Goal: Information Seeking & Learning: Check status

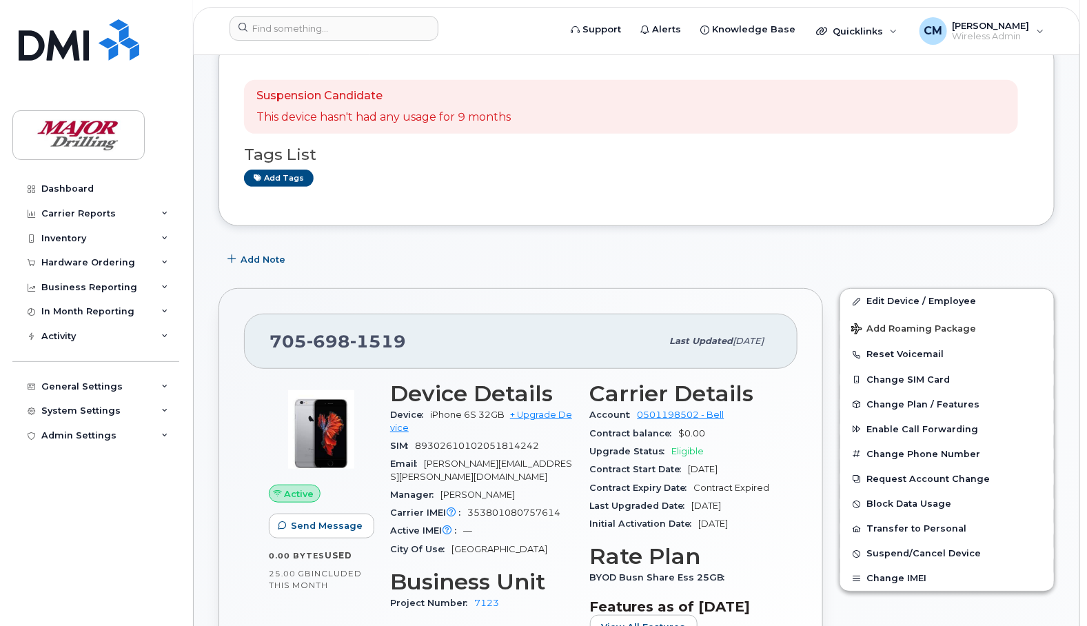
scroll to position [258, 0]
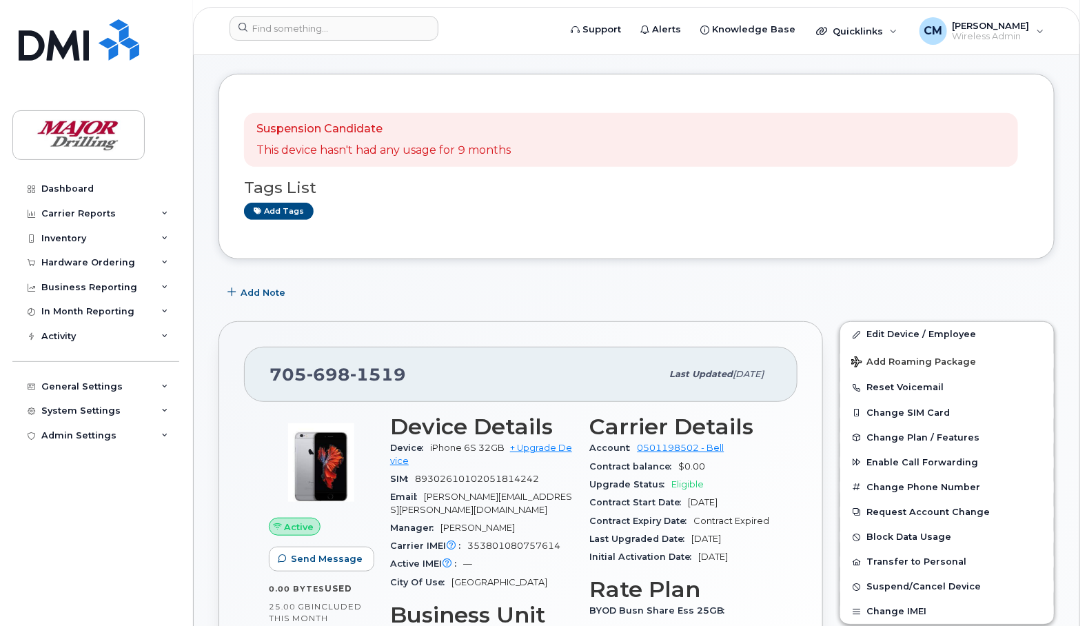
scroll to position [258, 0]
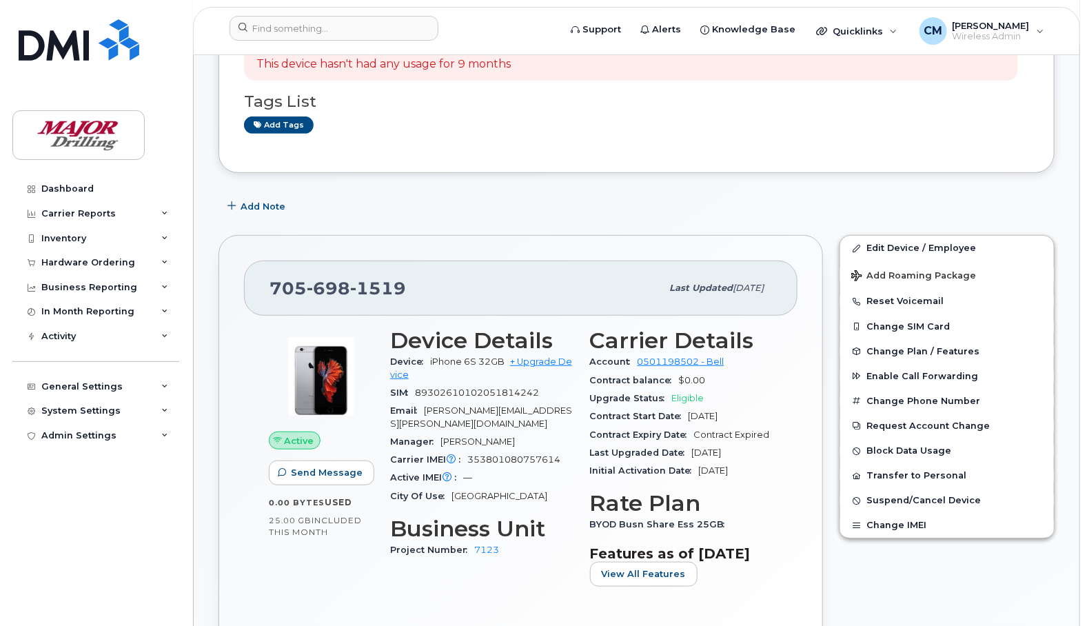
click at [93, 212] on div "Carrier Reports" at bounding box center [78, 213] width 74 height 11
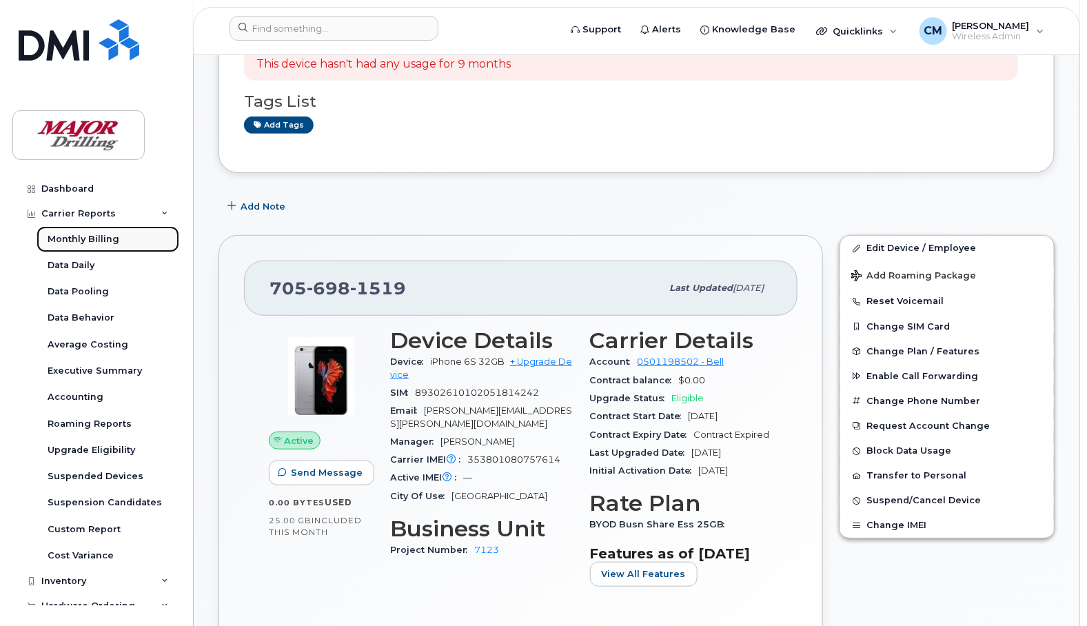
click at [83, 238] on div "Monthly Billing" at bounding box center [84, 239] width 72 height 12
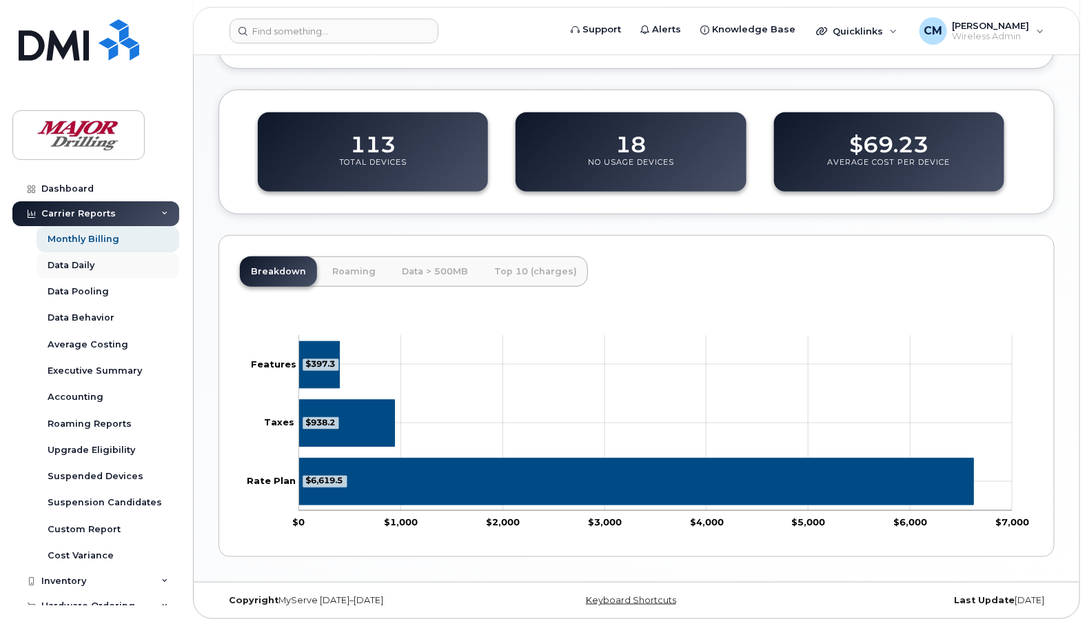
scroll to position [86, 0]
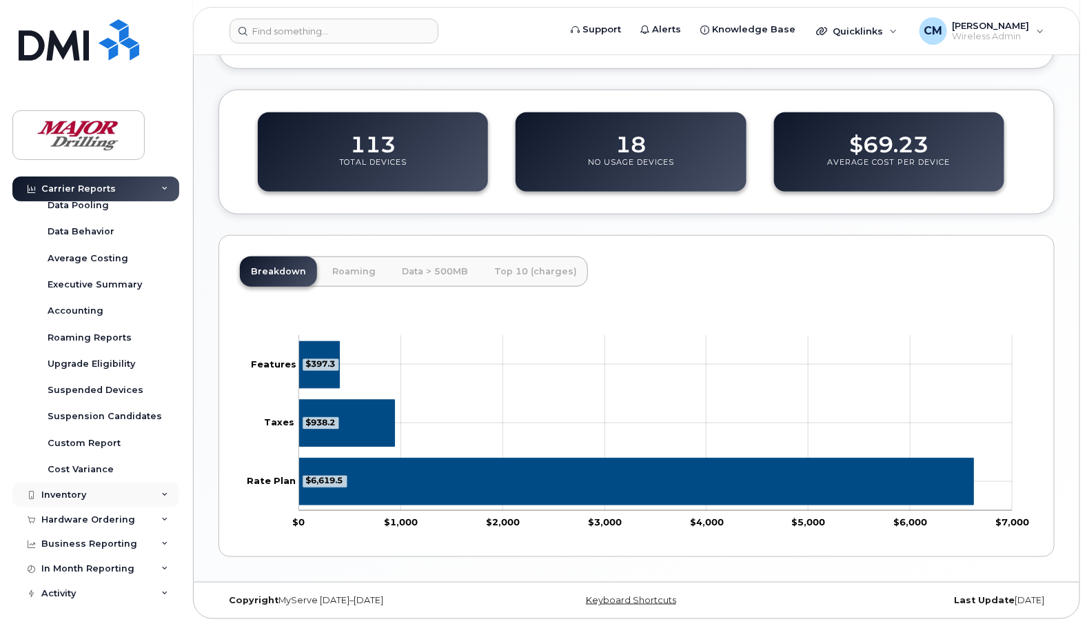
click at [72, 494] on div "Inventory" at bounding box center [63, 494] width 45 height 11
click at [81, 522] on div "Mobility Devices" at bounding box center [87, 520] width 78 height 12
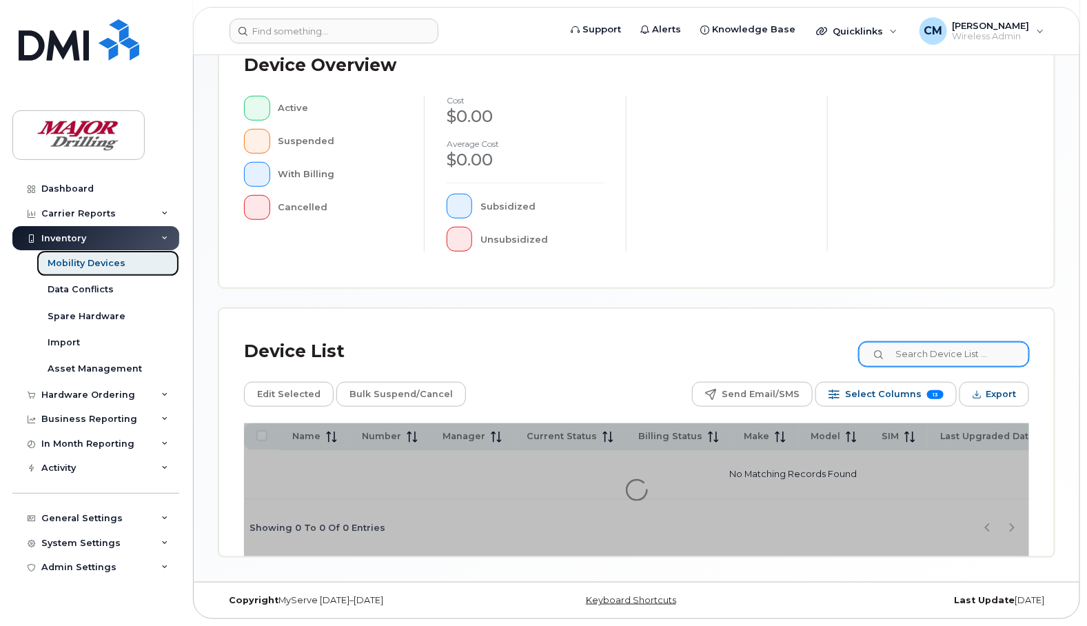
scroll to position [379, 0]
click at [915, 347] on input at bounding box center [943, 354] width 172 height 25
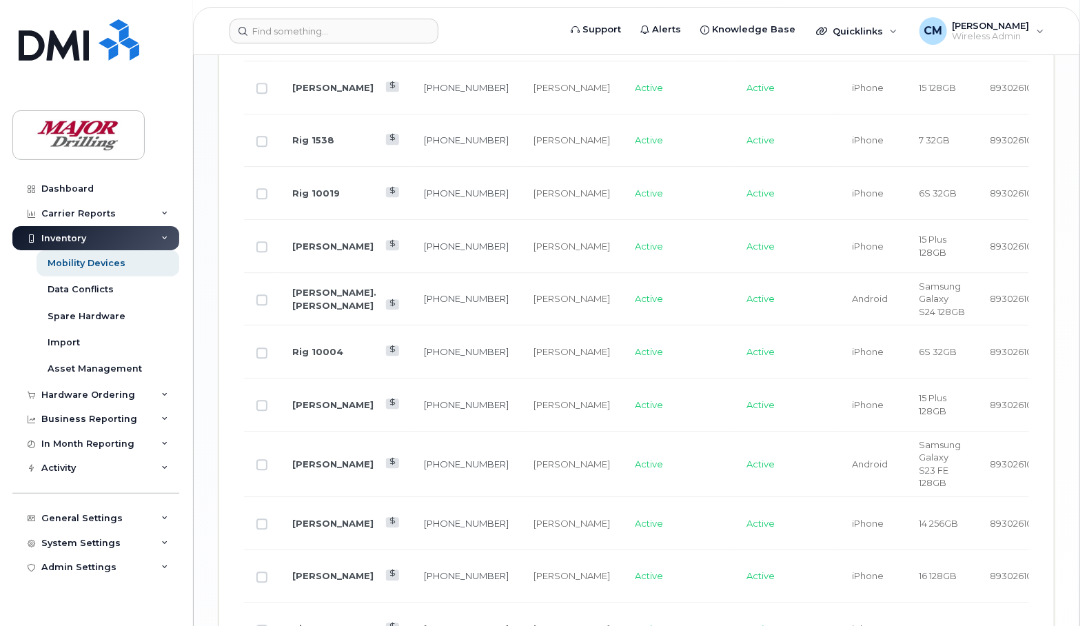
scroll to position [1276, 0]
type input "ruddy"
click at [303, 409] on link "[PERSON_NAME]" at bounding box center [332, 403] width 81 height 11
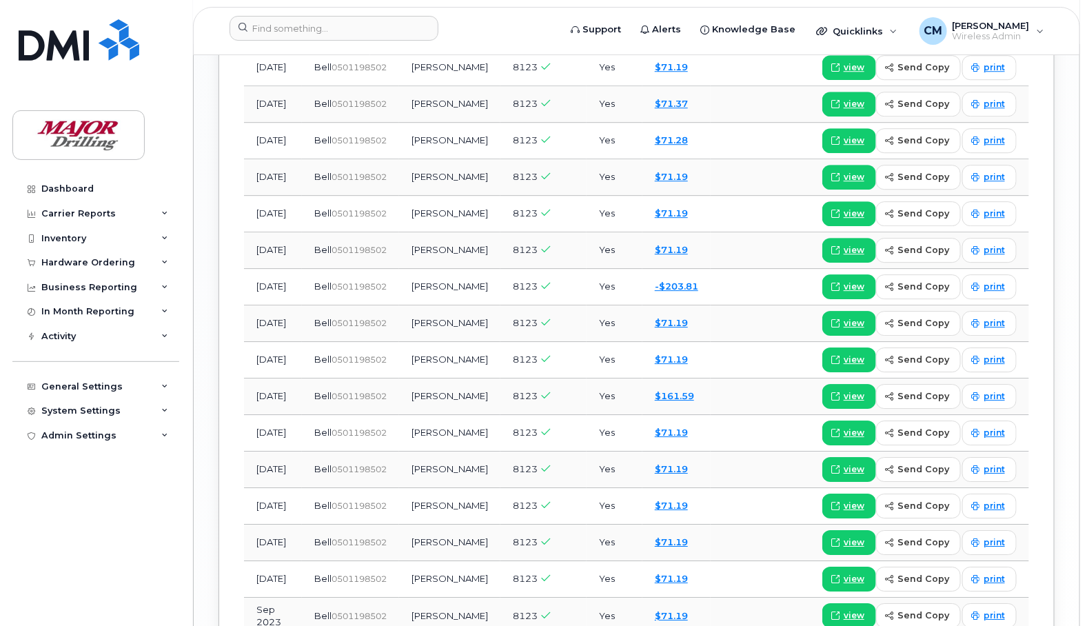
scroll to position [1636, 0]
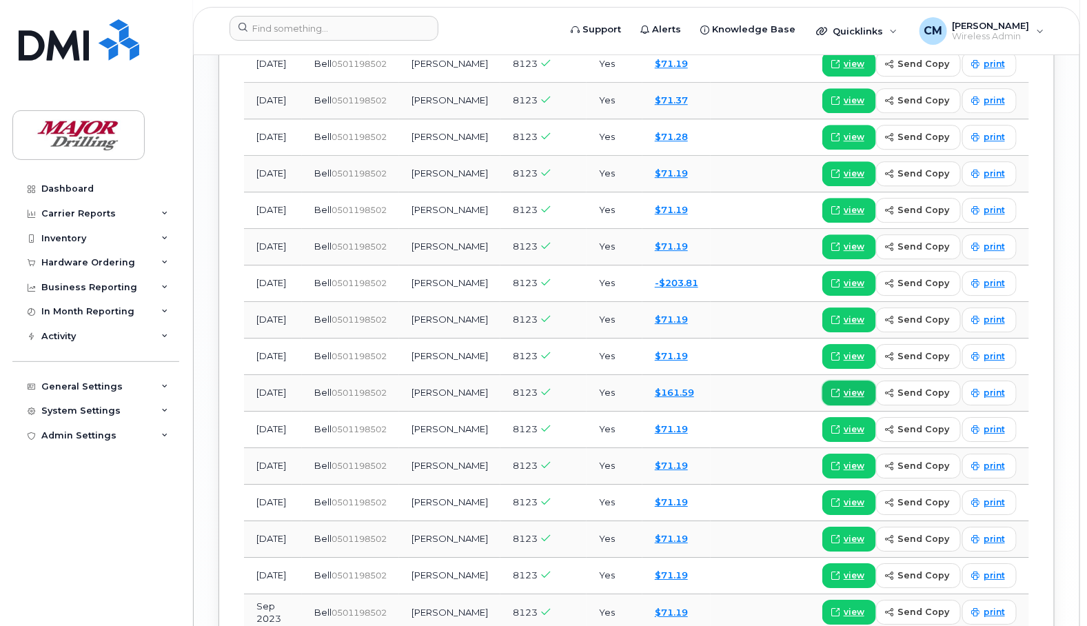
click at [856, 399] on span "view" at bounding box center [853, 393] width 21 height 12
click at [841, 326] on span at bounding box center [835, 320] width 12 height 12
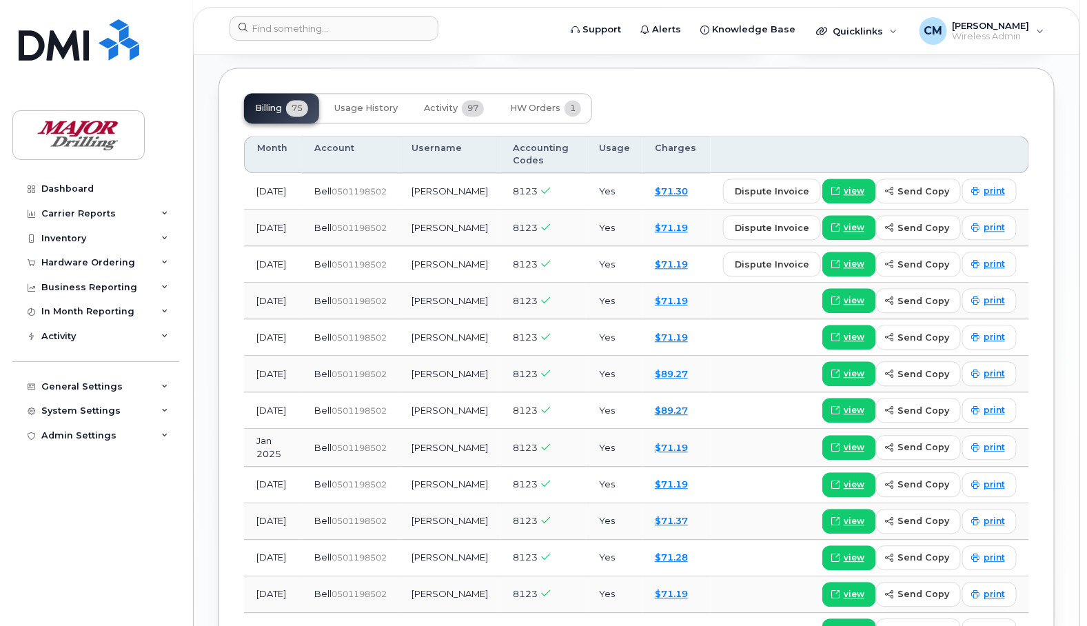
scroll to position [1206, 0]
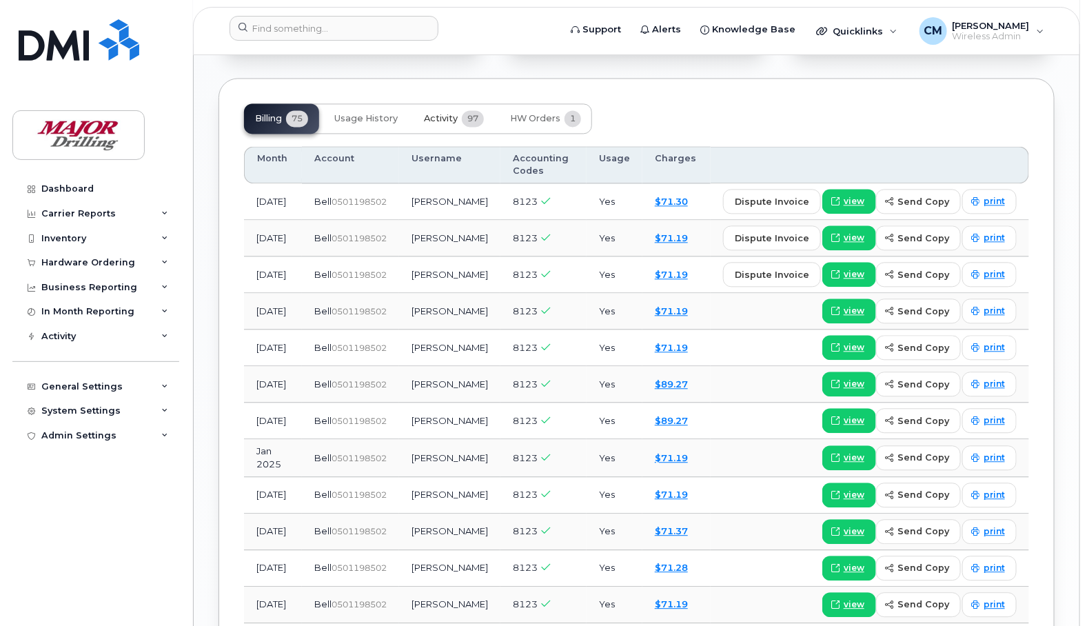
click at [438, 124] on span "Activity" at bounding box center [441, 118] width 34 height 11
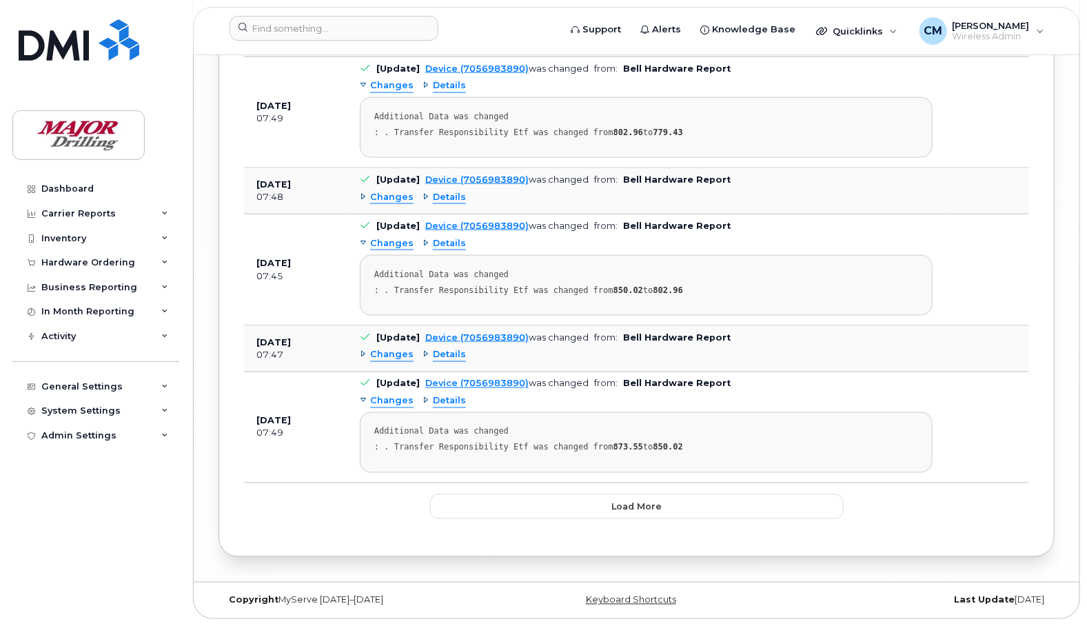
scroll to position [2935, 0]
click at [657, 509] on span "Load more" at bounding box center [636, 506] width 50 height 13
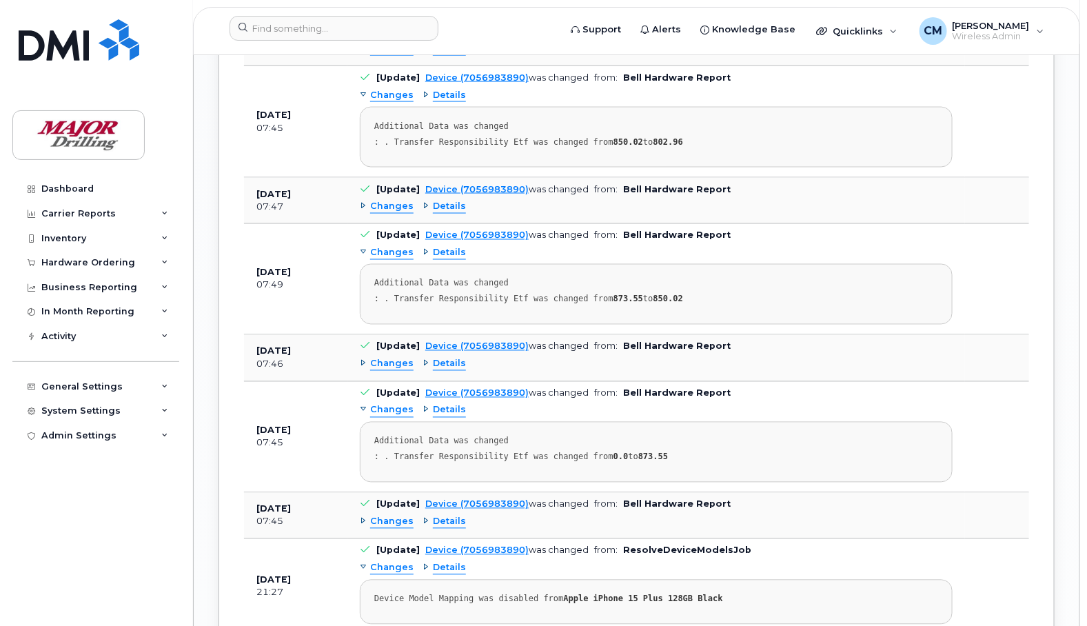
scroll to position [3280, 0]
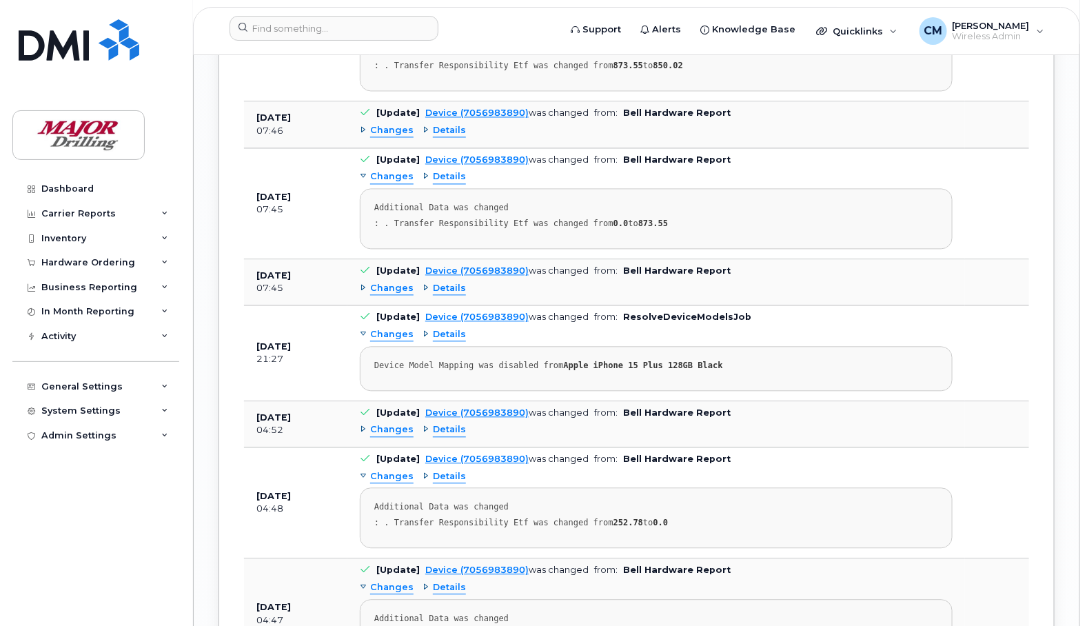
click at [393, 436] on span "Changes" at bounding box center [391, 429] width 43 height 13
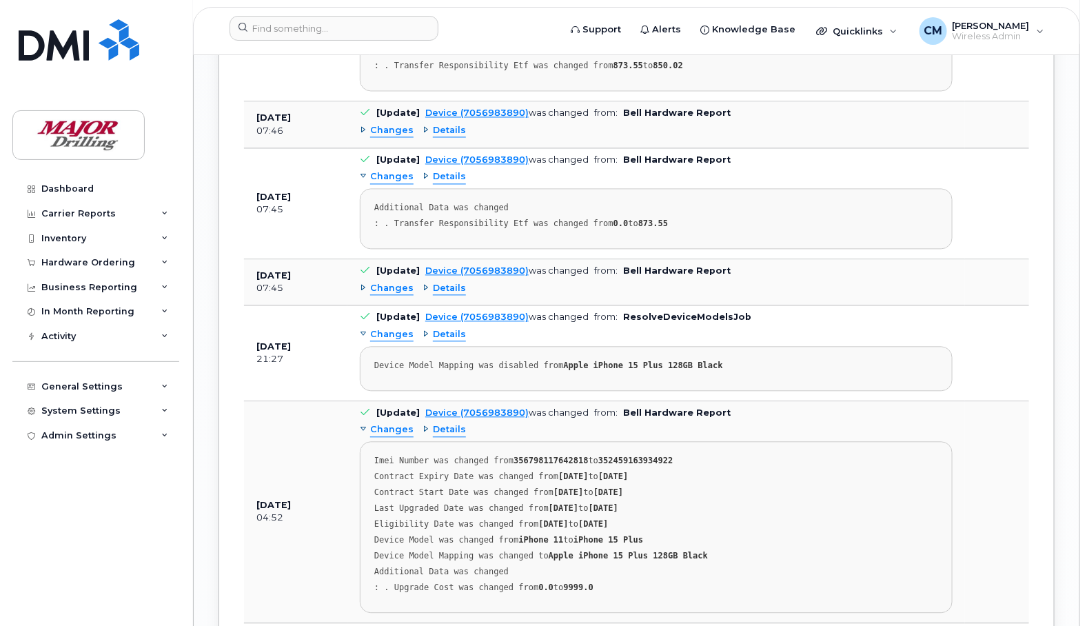
scroll to position [3366, 0]
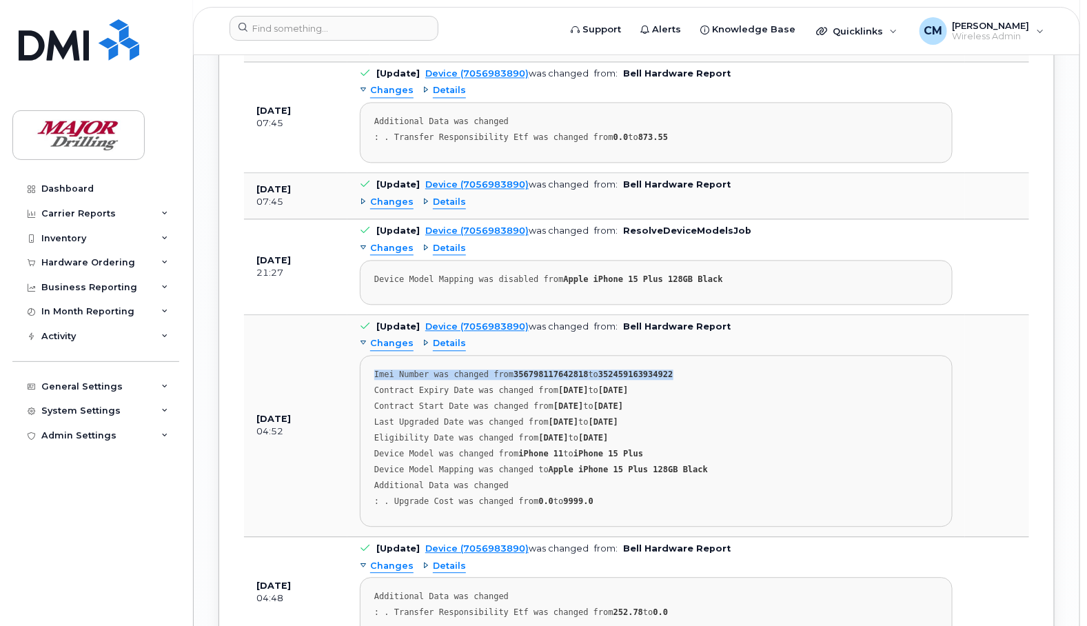
drag, startPoint x: 374, startPoint y: 414, endPoint x: 664, endPoint y: 410, distance: 289.4
click at [664, 380] on div "Imei Number was changed from 356798117642818 to 352459163934922" at bounding box center [656, 374] width 564 height 10
copy div "Imei Number was changed from 356798117642818 to 352459163934922"
click at [450, 350] on span "Details" at bounding box center [449, 343] width 33 height 13
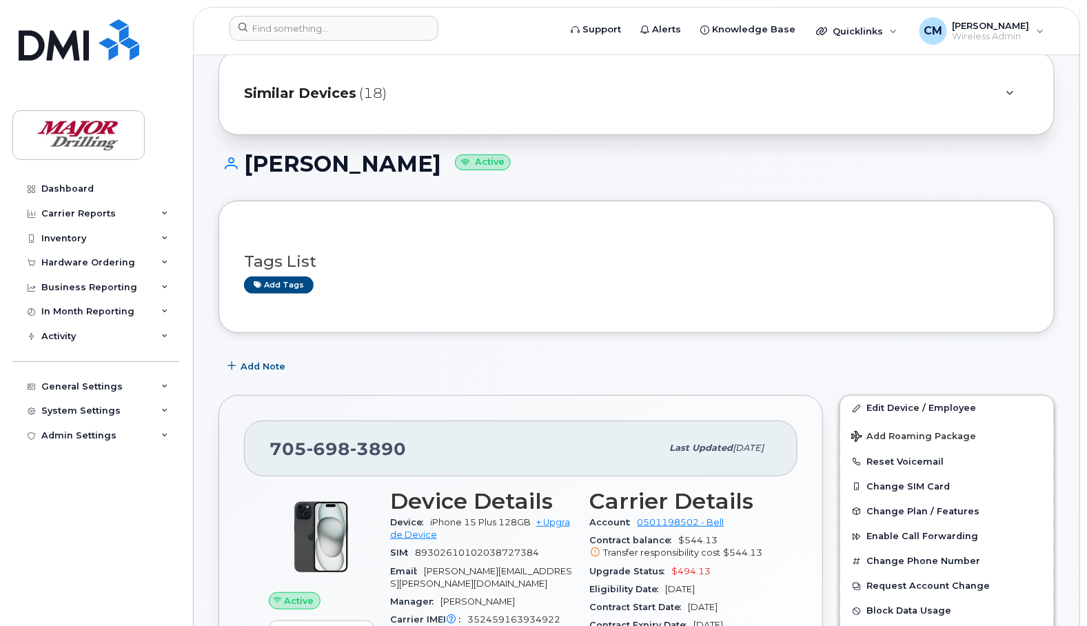
scroll to position [0, 0]
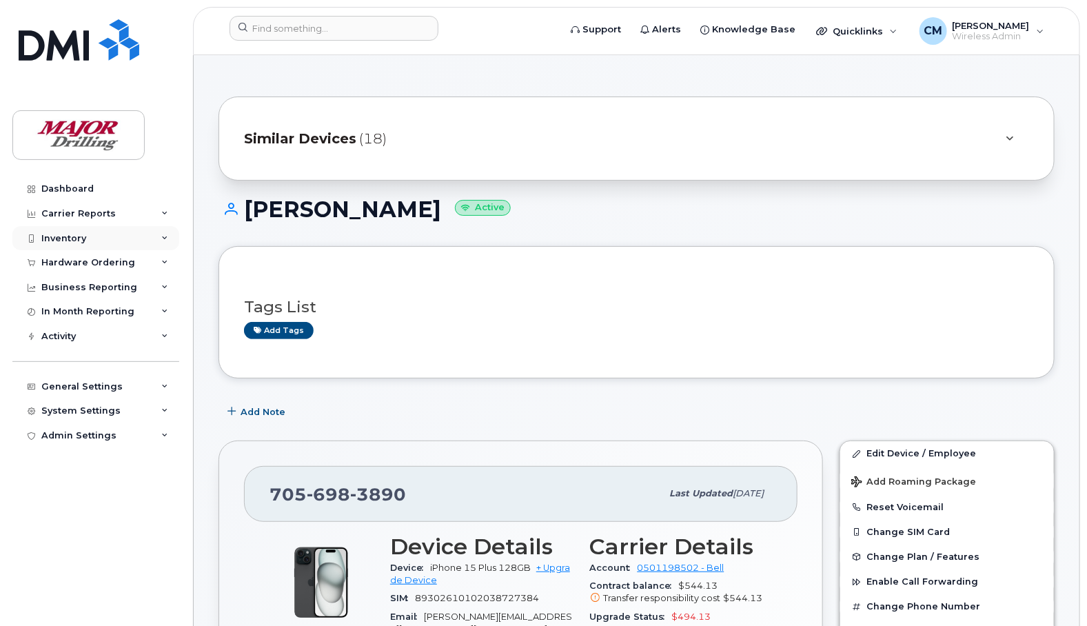
click at [70, 233] on div "Inventory" at bounding box center [63, 238] width 45 height 11
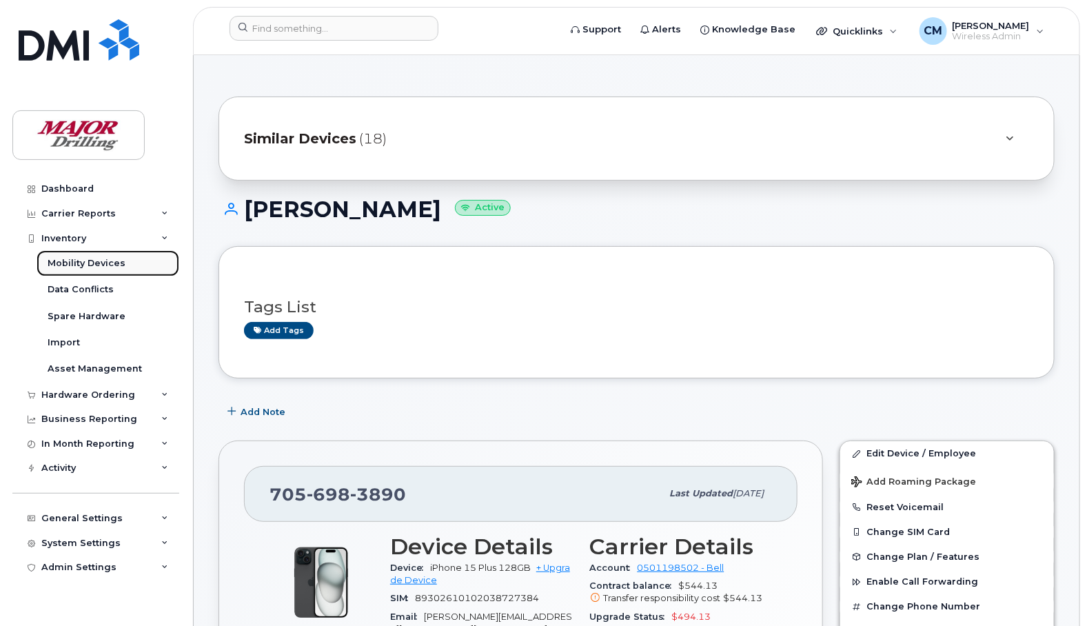
click at [86, 262] on div "Mobility Devices" at bounding box center [87, 263] width 78 height 12
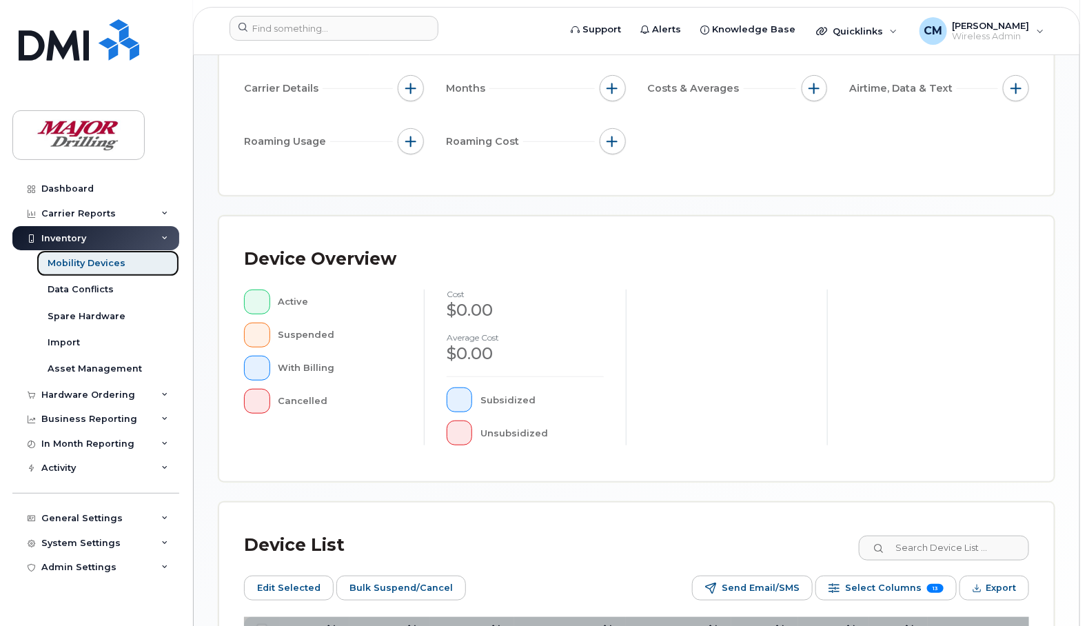
scroll to position [403, 0]
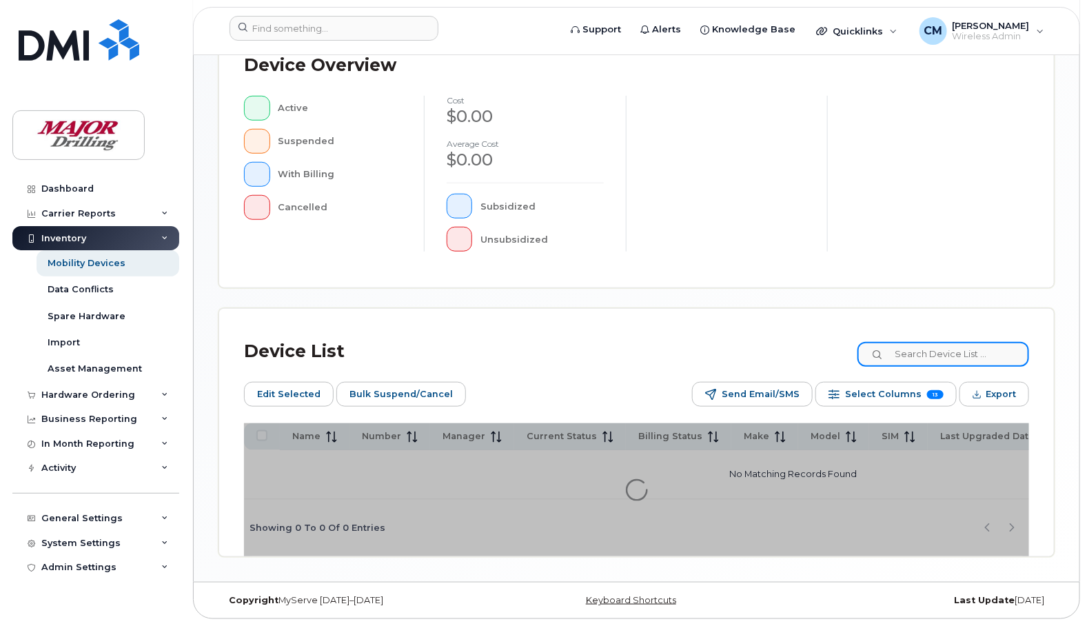
click at [938, 350] on input at bounding box center [943, 354] width 172 height 25
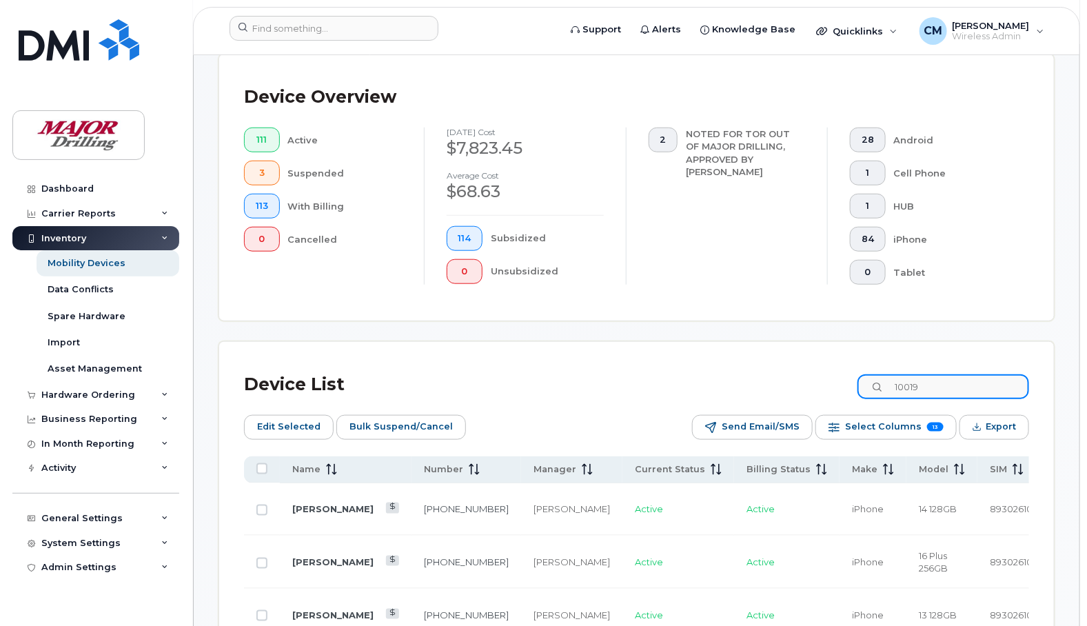
scroll to position [439, 0]
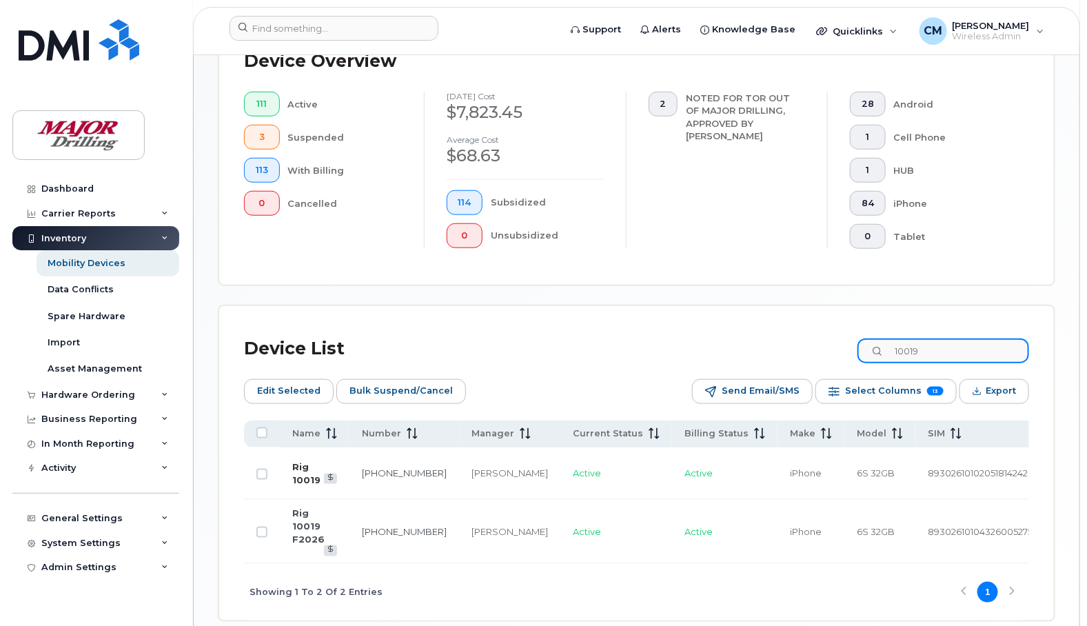
type input "10019"
click at [298, 467] on link "Rig 10019" at bounding box center [306, 473] width 28 height 24
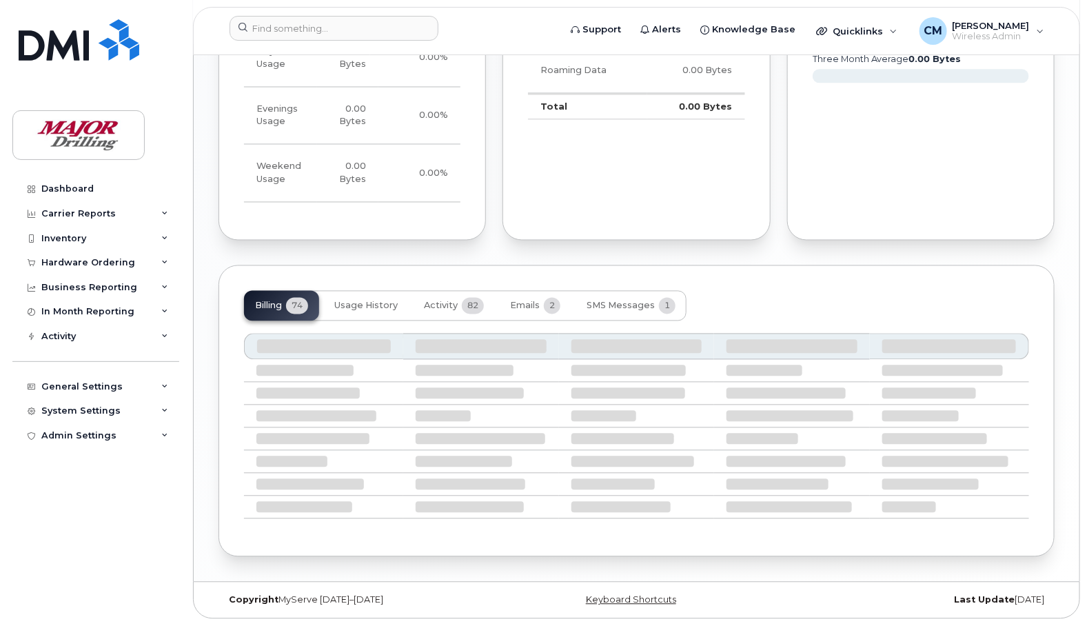
scroll to position [1061, 0]
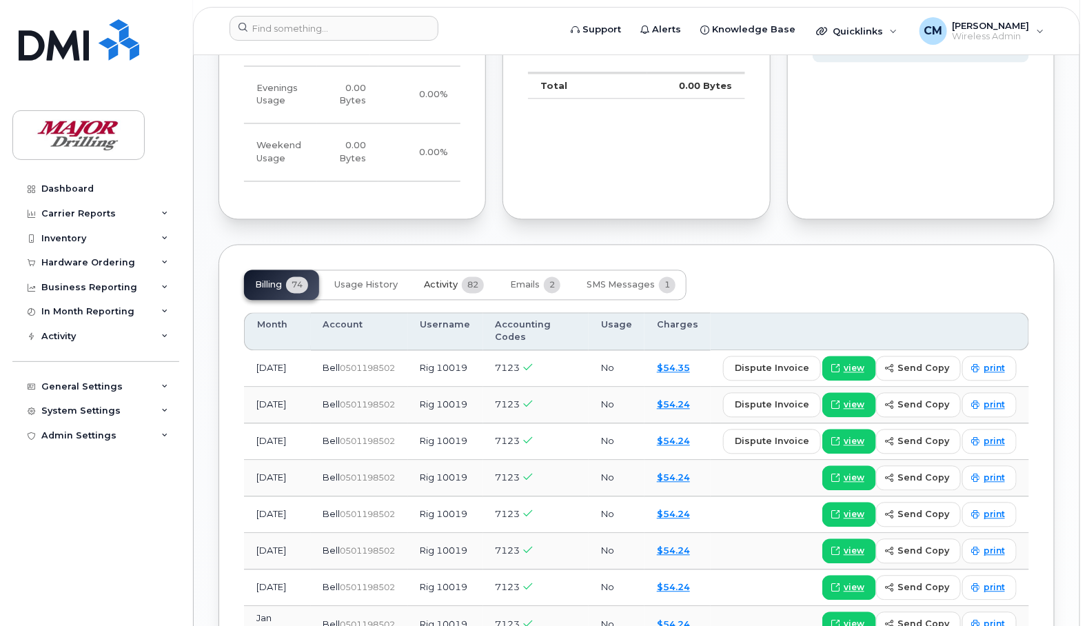
click at [452, 291] on span "Activity" at bounding box center [441, 285] width 34 height 11
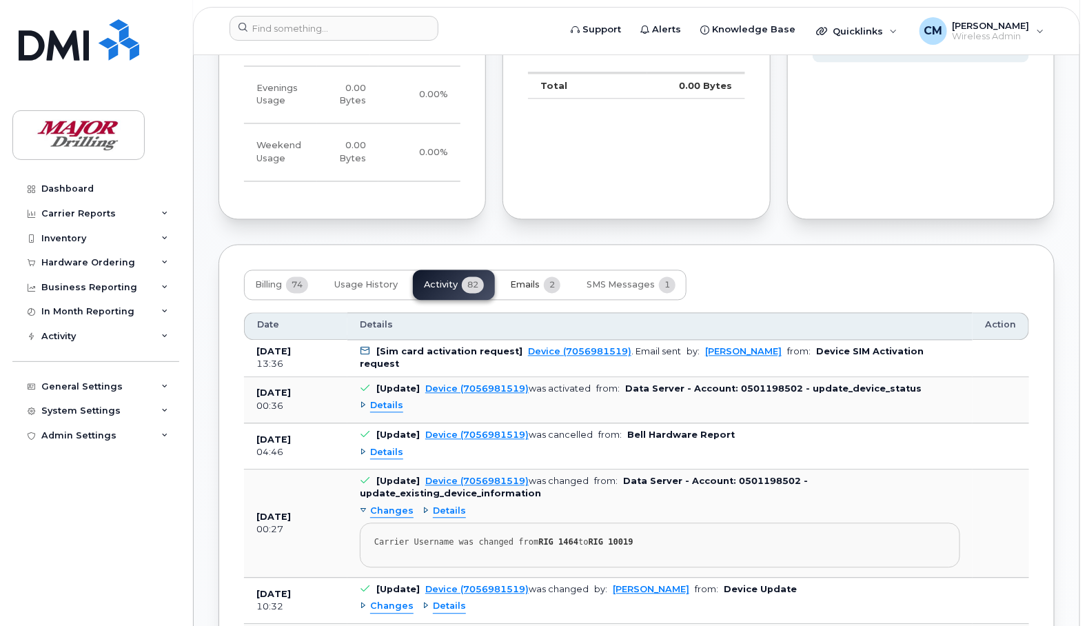
click at [519, 291] on span "Emails" at bounding box center [525, 285] width 30 height 11
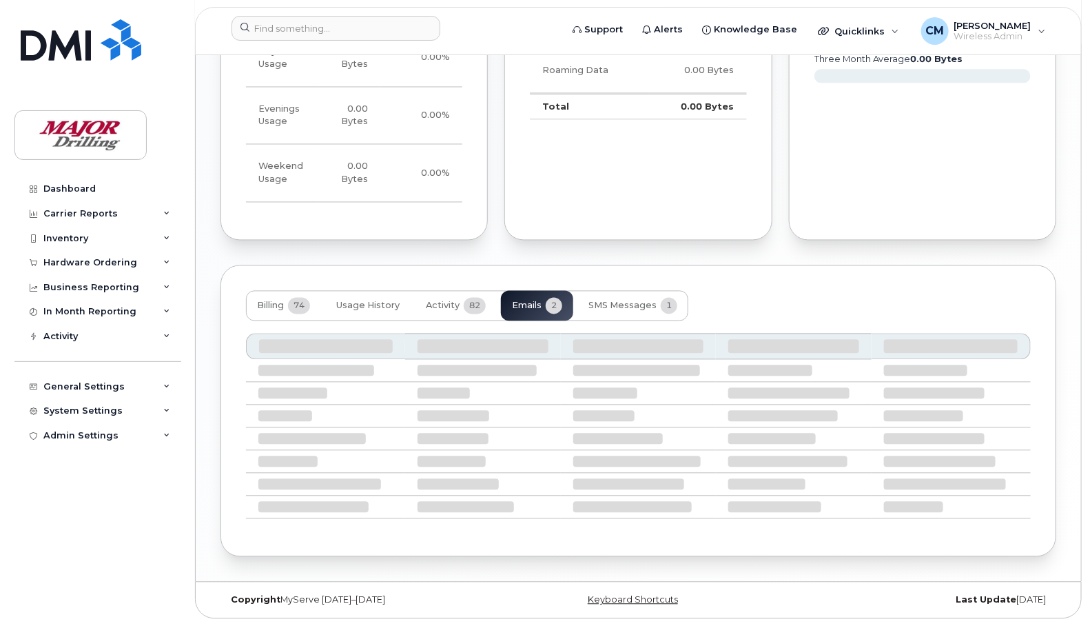
scroll to position [949, 0]
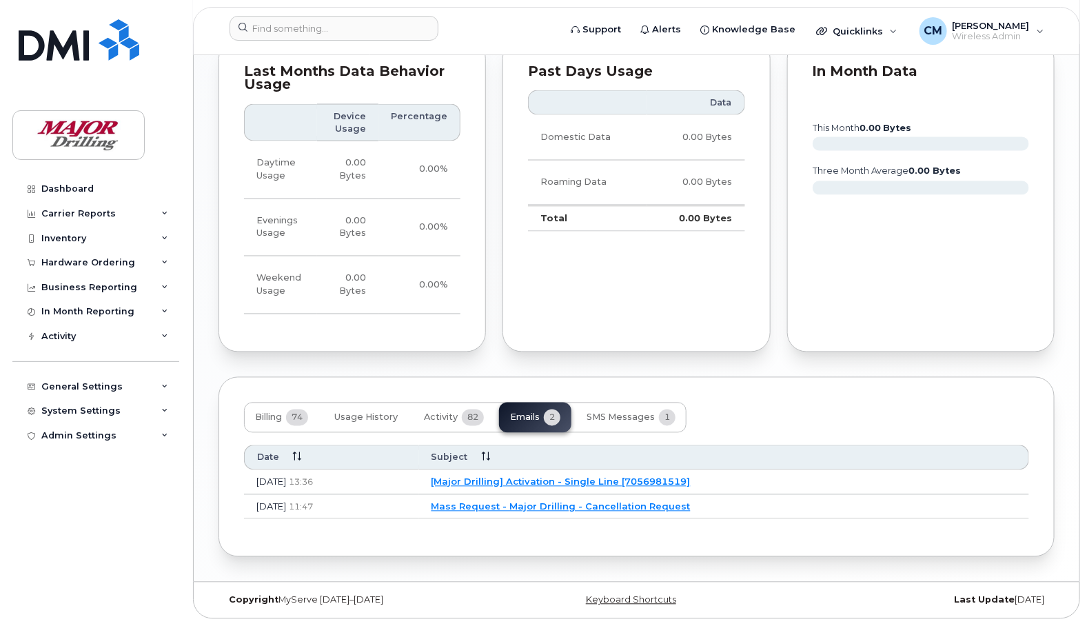
click at [622, 481] on link "[Major Drilling] Activation - Single Line [7056981519]" at bounding box center [560, 481] width 259 height 11
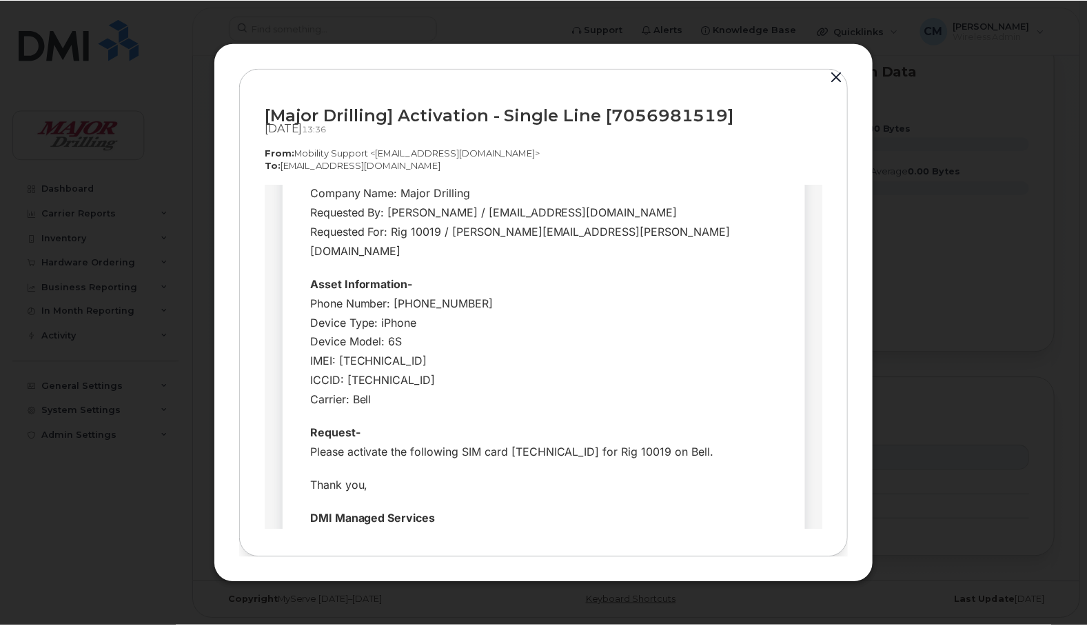
scroll to position [0, 0]
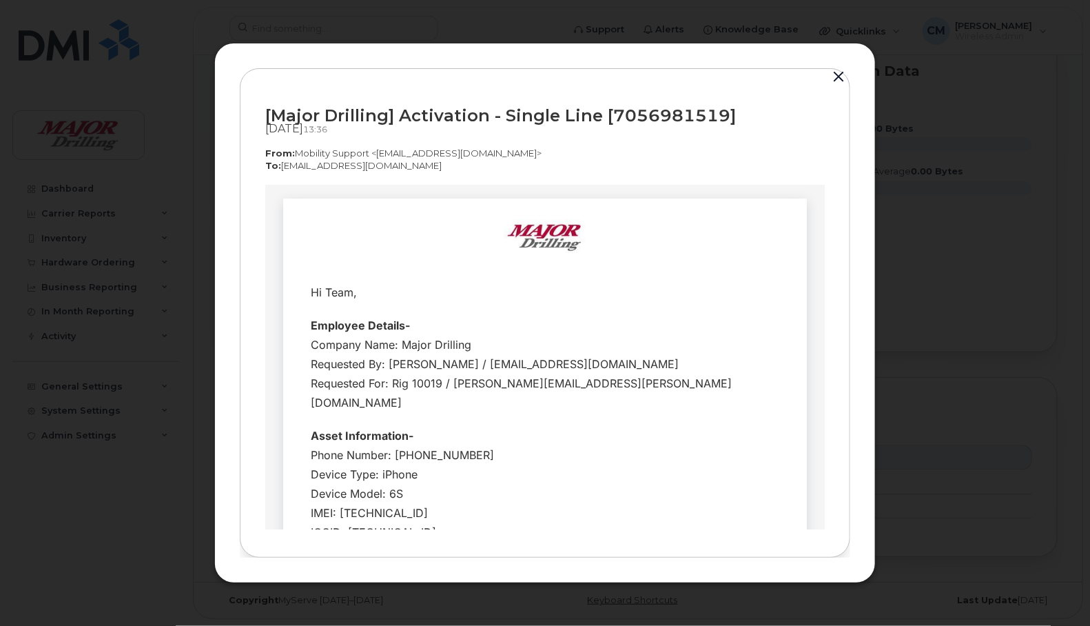
click at [839, 76] on button "button" at bounding box center [838, 77] width 21 height 19
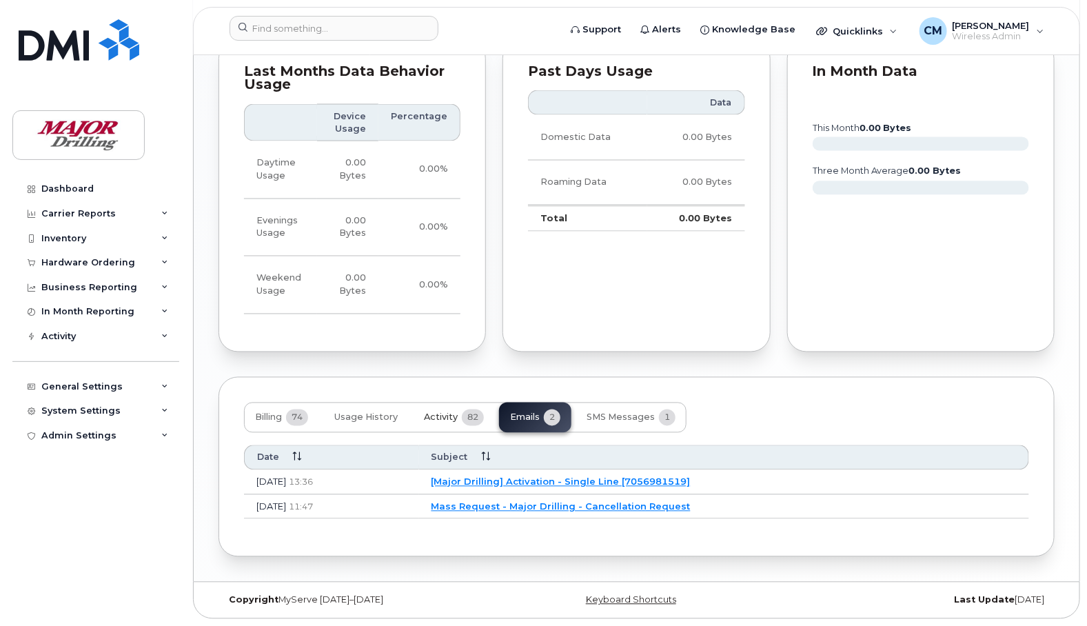
click at [443, 414] on span "Activity" at bounding box center [441, 417] width 34 height 11
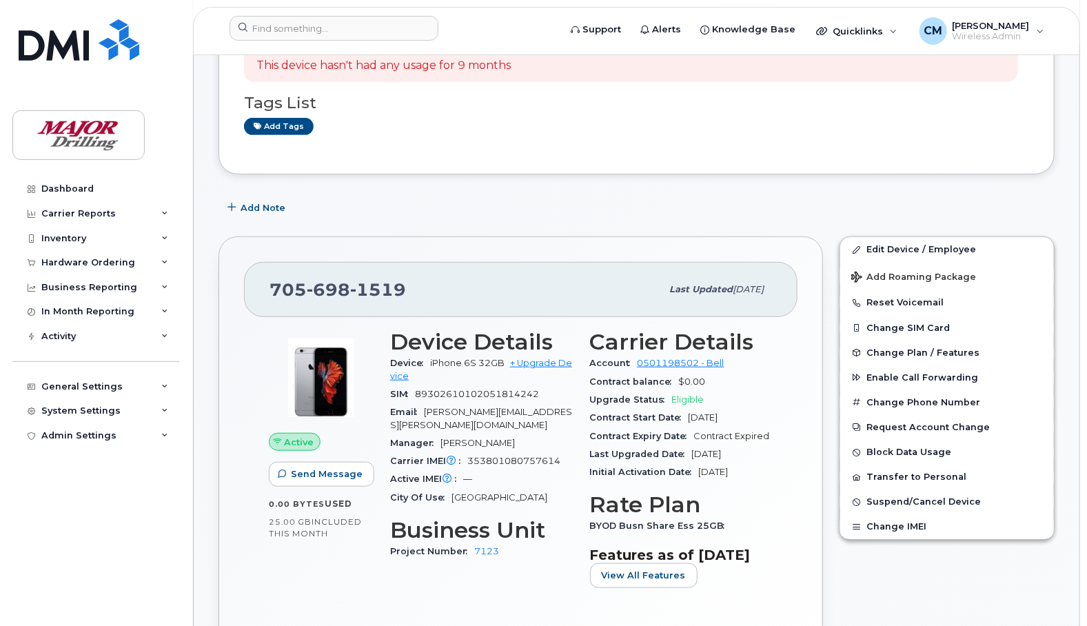
scroll to position [258, 0]
